Goal: Use online tool/utility: Use online tool/utility

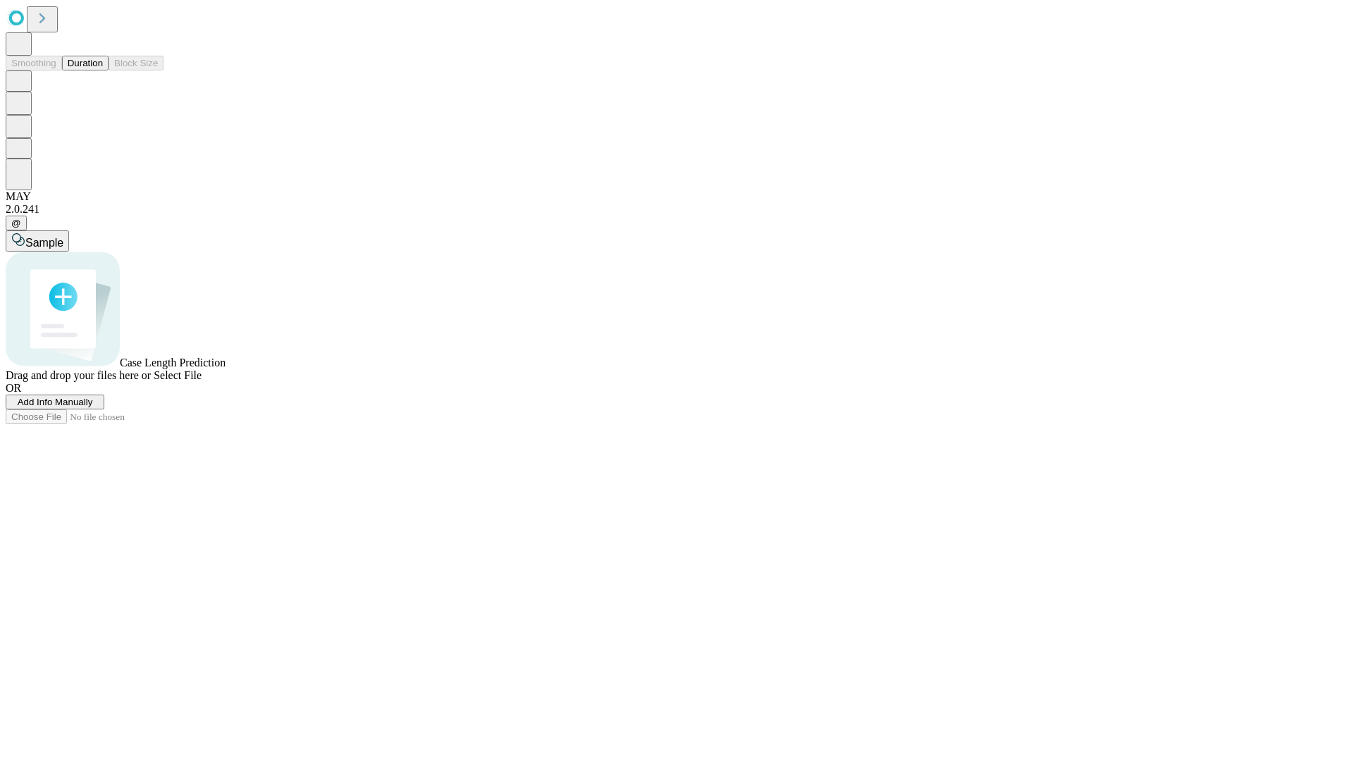
click at [103, 70] on button "Duration" at bounding box center [85, 63] width 46 height 15
click at [201, 381] on span "Select File" at bounding box center [178, 375] width 48 height 12
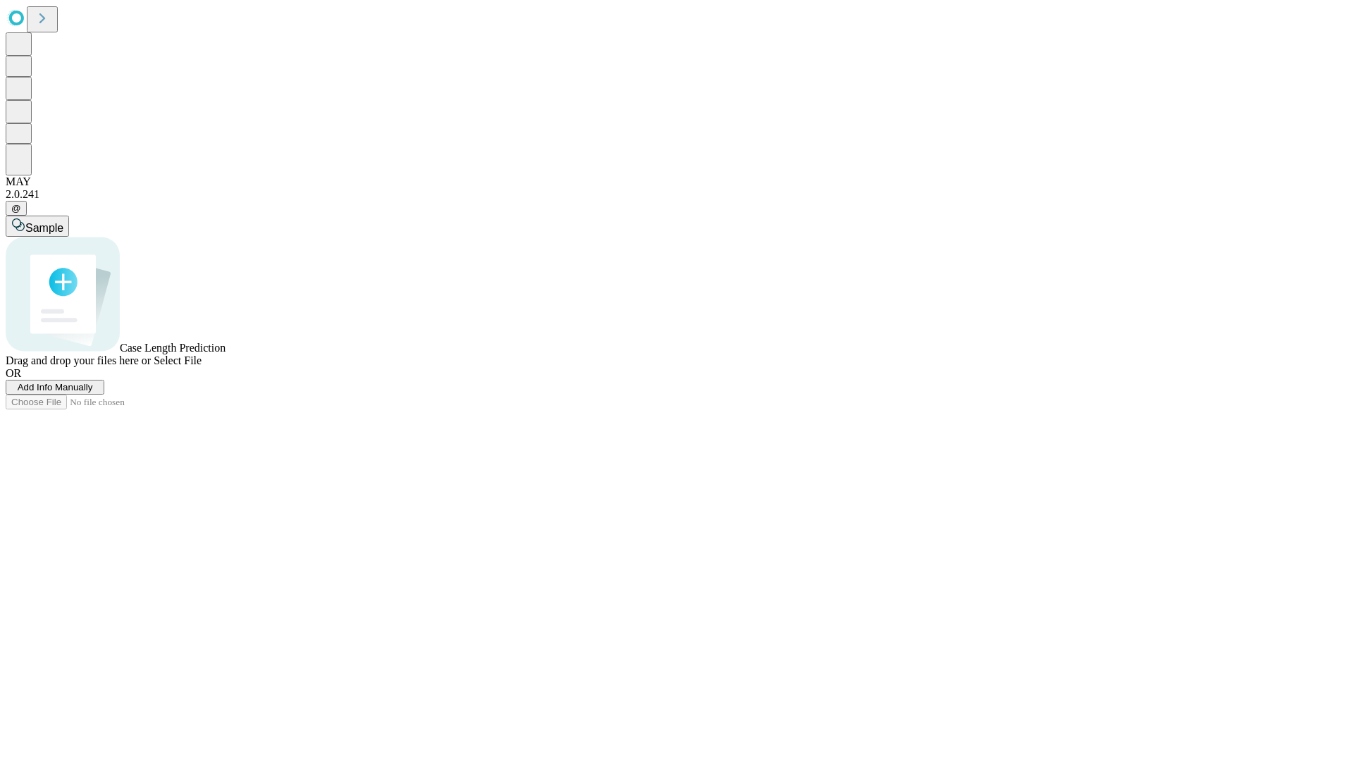
click at [201, 366] on span "Select File" at bounding box center [178, 360] width 48 height 12
